Goal: Task Accomplishment & Management: Manage account settings

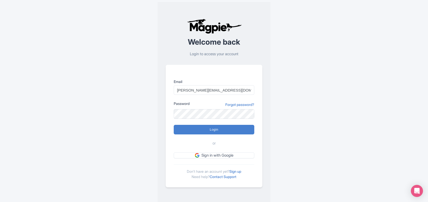
click at [174, 125] on input "Login" at bounding box center [214, 130] width 81 height 10
type input "Logging in..."
click at [174, 125] on input "Login" at bounding box center [214, 130] width 81 height 10
type input "Logging in..."
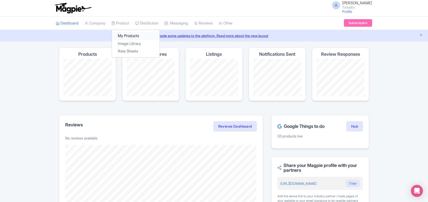
click at [126, 34] on link "My Products" at bounding box center [136, 36] width 48 height 8
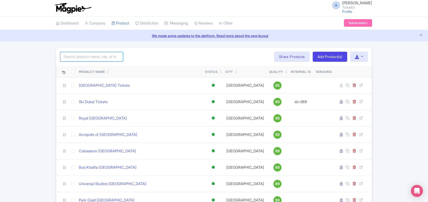
click at [93, 56] on input "search" at bounding box center [91, 57] width 63 height 10
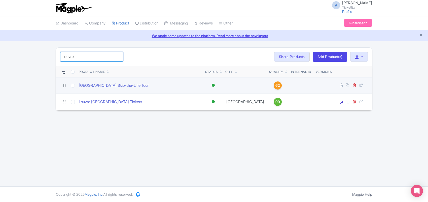
type input "louvre"
